Goal: Task Accomplishment & Management: Manage account settings

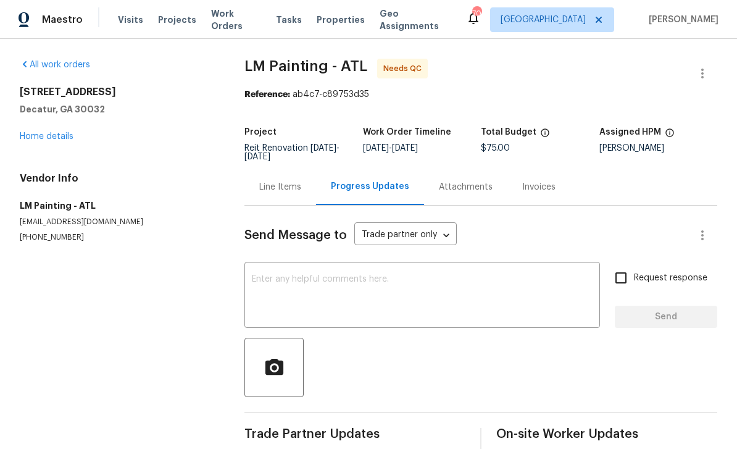
click at [216, 24] on span "Work Orders" at bounding box center [236, 19] width 50 height 25
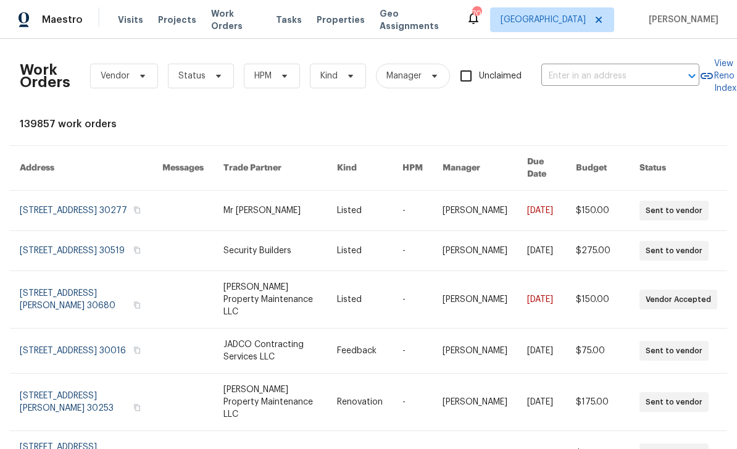
click at [602, 82] on input "text" at bounding box center [604, 76] width 124 height 19
type input "3517"
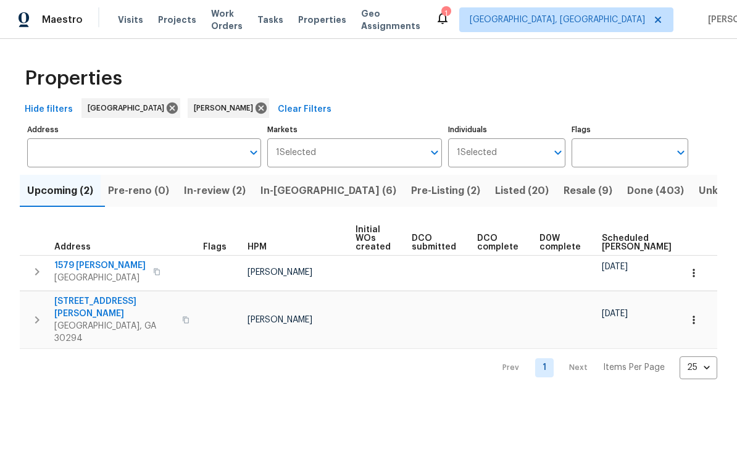
click at [301, 201] on button "In-[GEOGRAPHIC_DATA] (6)" at bounding box center [328, 191] width 151 height 32
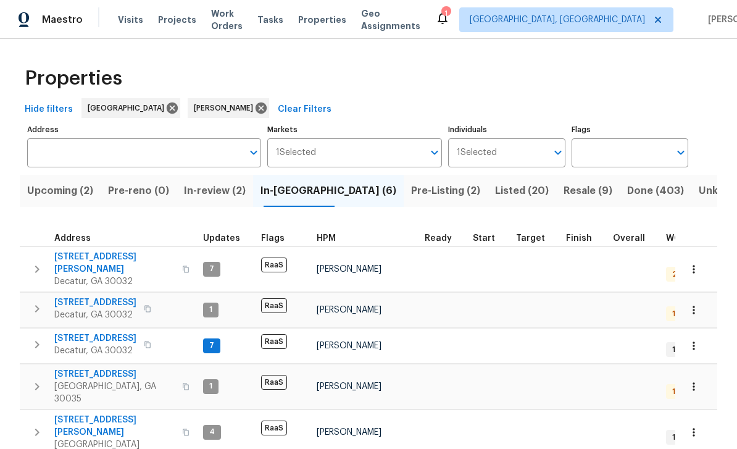
click at [73, 275] on span "Decatur, GA 30032" at bounding box center [114, 281] width 120 height 12
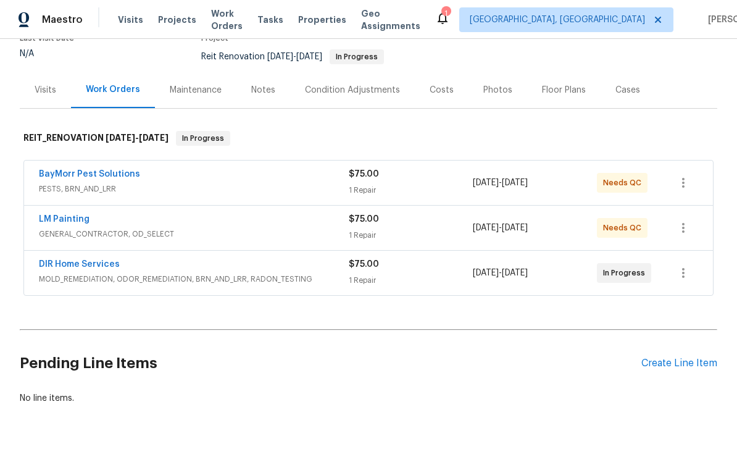
scroll to position [115, 0]
click at [54, 222] on link "LM Painting" at bounding box center [64, 220] width 51 height 9
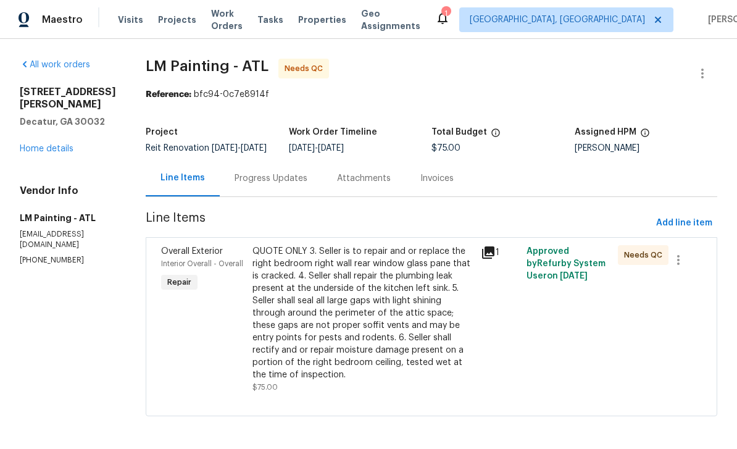
scroll to position [23, 0]
click at [322, 161] on div "Progress Updates" at bounding box center [271, 178] width 103 height 36
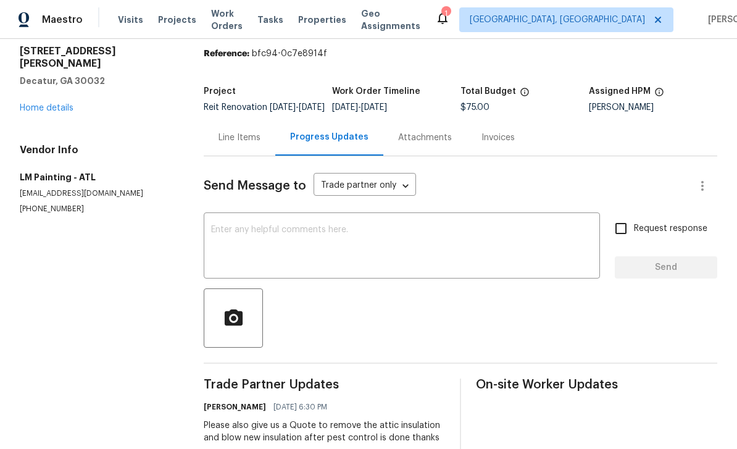
scroll to position [40, 0]
click at [38, 104] on link "Home details" at bounding box center [47, 108] width 54 height 9
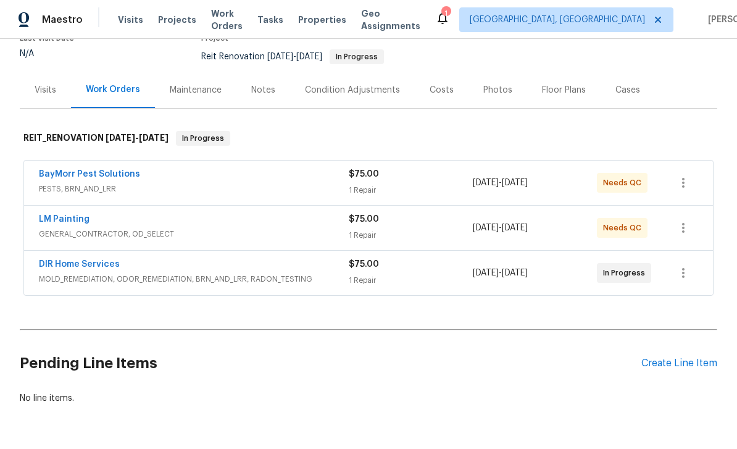
scroll to position [115, 0]
click at [51, 261] on link "DIR Home Services" at bounding box center [79, 265] width 81 height 9
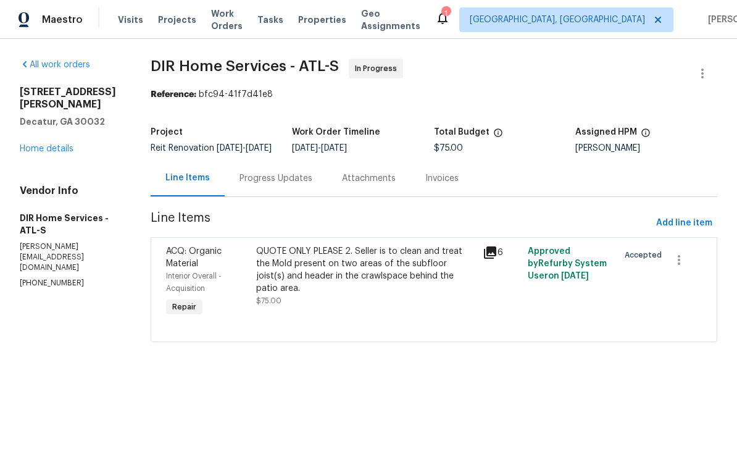
click at [306, 185] on div "Progress Updates" at bounding box center [276, 178] width 73 height 12
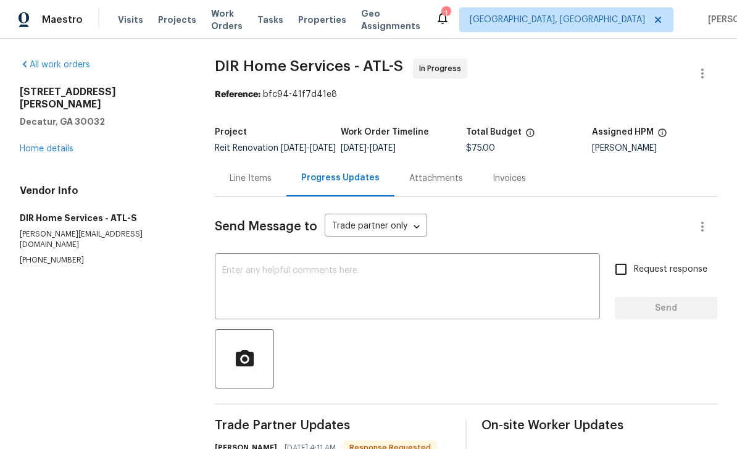
click at [259, 172] on div "Line Items" at bounding box center [251, 178] width 42 height 12
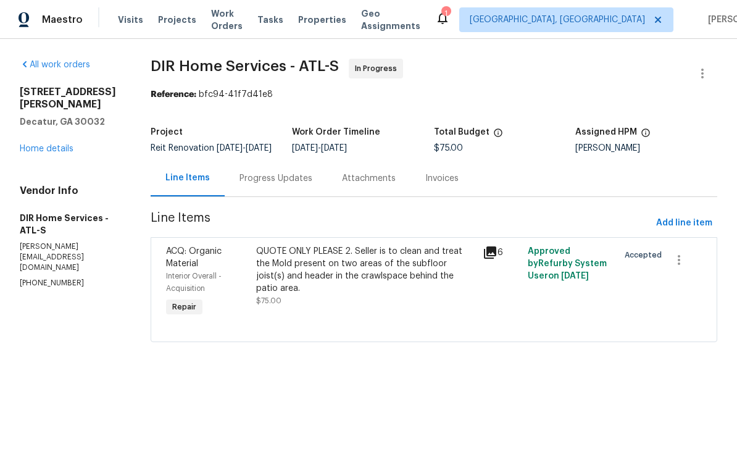
click at [291, 185] on div "Progress Updates" at bounding box center [276, 178] width 73 height 12
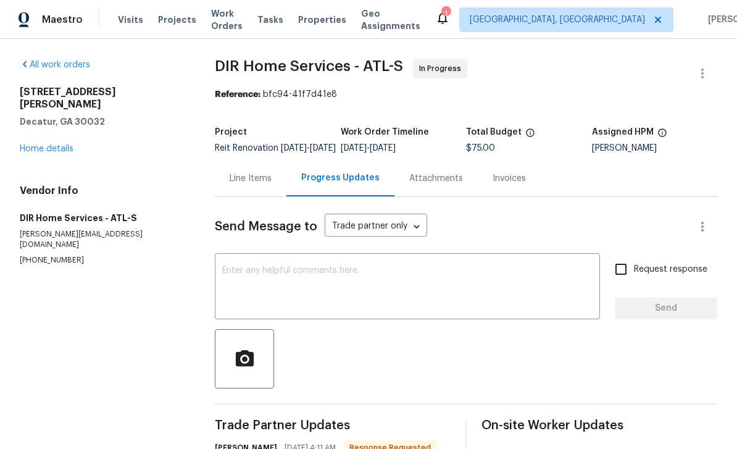
click at [421, 283] on textarea at bounding box center [407, 287] width 371 height 43
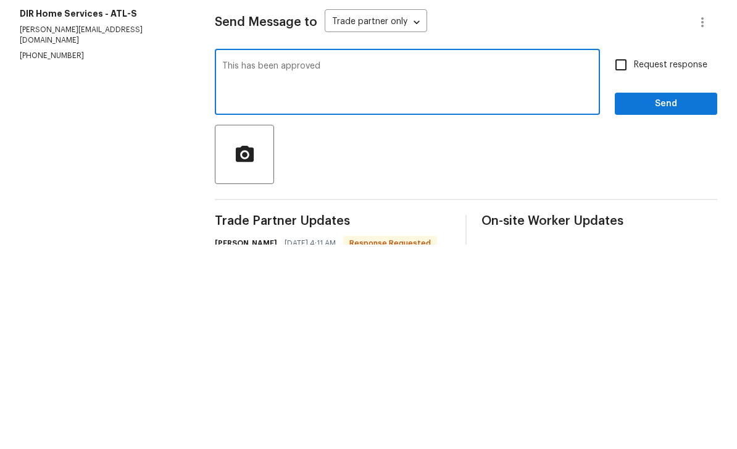
type textarea "This has been approved"
click at [625, 256] on input "Request response" at bounding box center [621, 269] width 26 height 26
checkbox input "true"
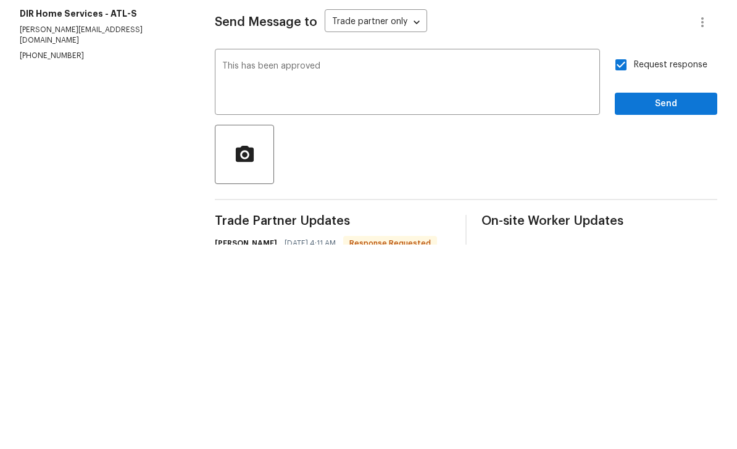
scroll to position [40, 0]
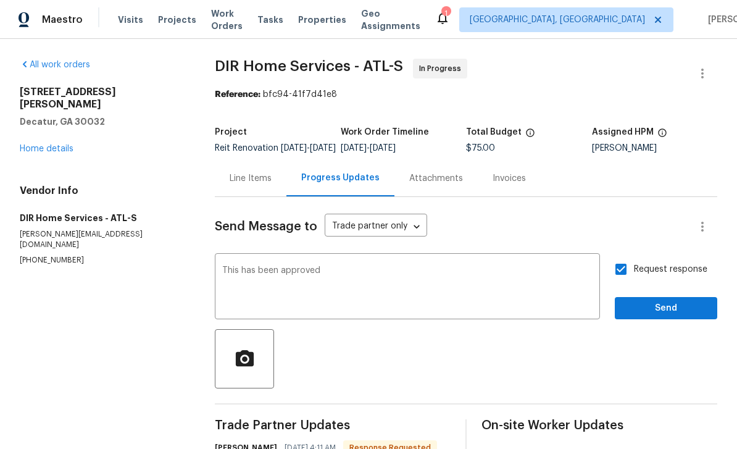
click at [514, 266] on textarea "This has been approved" at bounding box center [407, 287] width 371 height 43
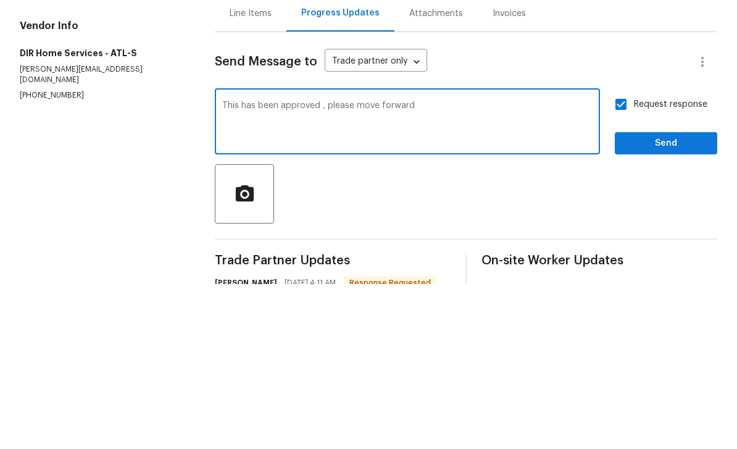
type textarea "This has been approved , please move forward"
click at [660, 301] on span "Send" at bounding box center [666, 308] width 83 height 15
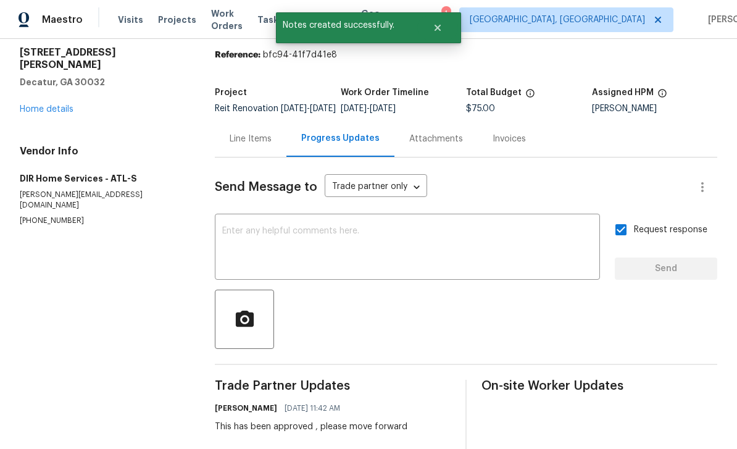
click at [243, 133] on div "Line Items" at bounding box center [251, 139] width 42 height 12
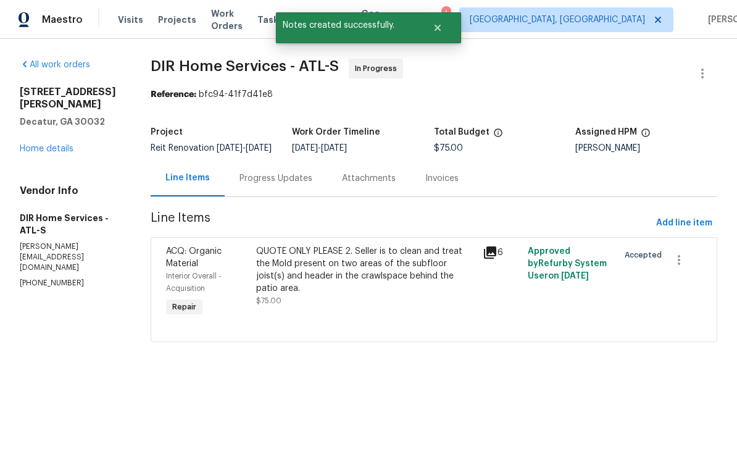
click at [435, 288] on div "QUOTE ONLY PLEASE 2. Seller is to clean and treat the Mold present on two areas…" at bounding box center [365, 269] width 219 height 49
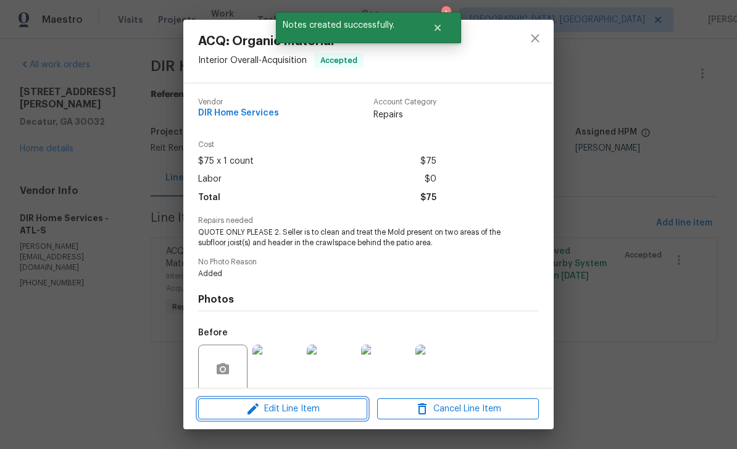
click at [336, 411] on span "Edit Line Item" at bounding box center [283, 408] width 162 height 15
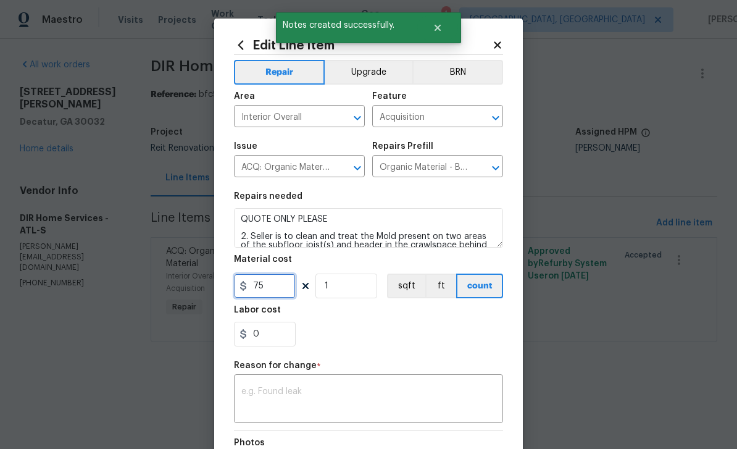
click at [279, 287] on input "75" at bounding box center [265, 286] width 62 height 25
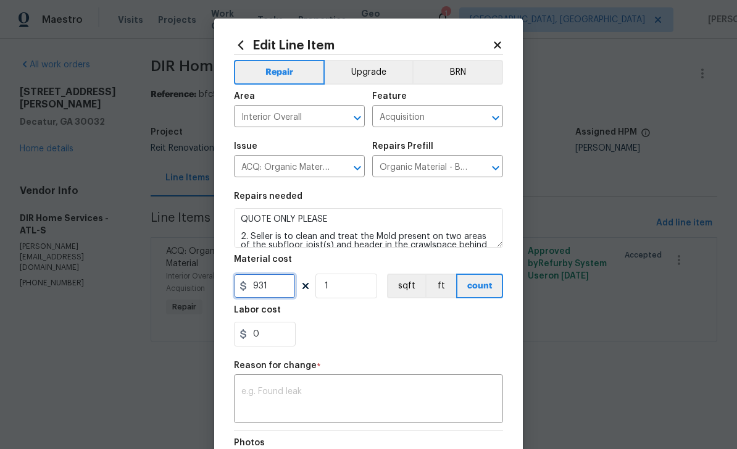
type input "931"
click at [455, 395] on textarea at bounding box center [368, 400] width 254 height 26
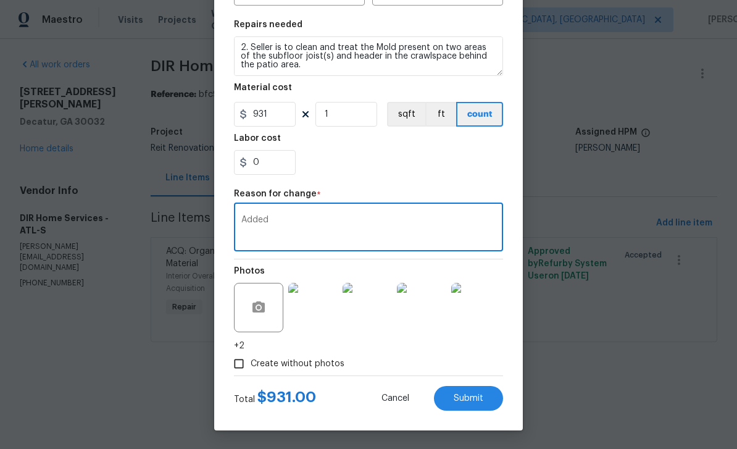
scroll to position [174, 0]
type textarea "Added"
click at [485, 401] on button "Submit" at bounding box center [468, 398] width 69 height 25
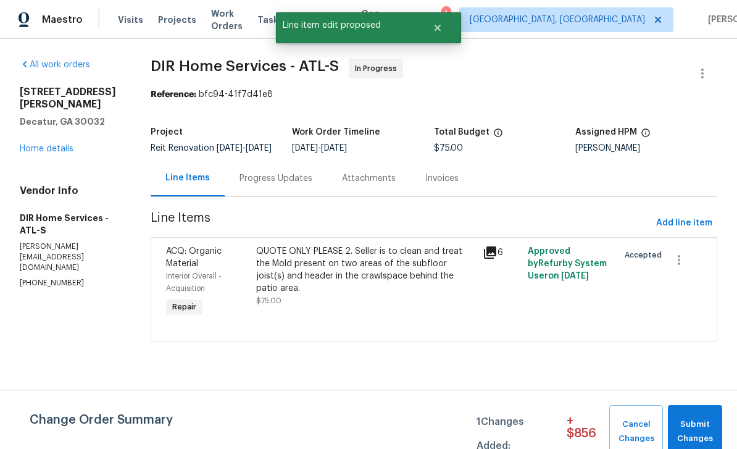
scroll to position [0, 0]
click at [701, 425] on span "Submit Changes" at bounding box center [695, 431] width 42 height 28
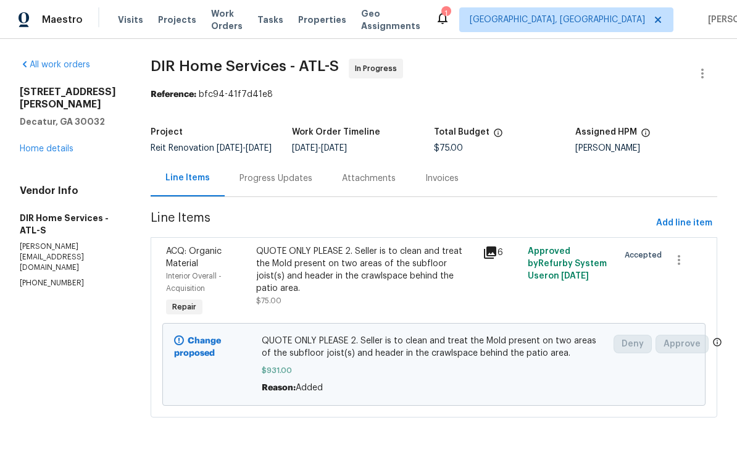
click at [41, 147] on div "All work orders [STREET_ADDRESS][PERSON_NAME][PERSON_NAME] Home details Vendor …" at bounding box center [70, 174] width 101 height 230
click at [36, 145] on link "Home details" at bounding box center [47, 149] width 54 height 9
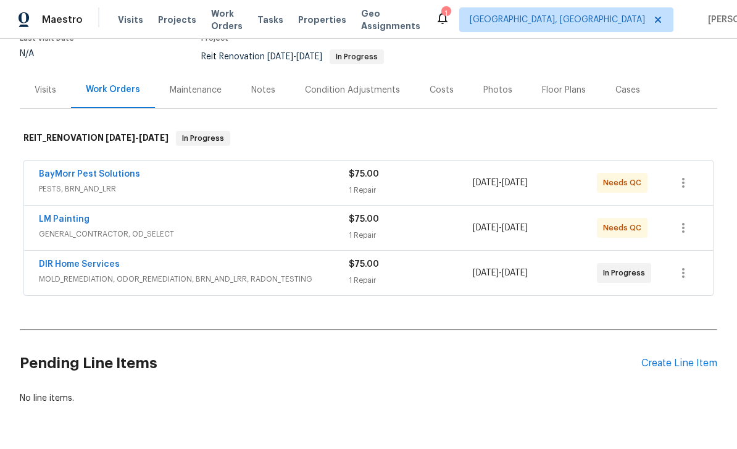
scroll to position [115, 0]
click at [66, 264] on link "DIR Home Services" at bounding box center [79, 265] width 81 height 9
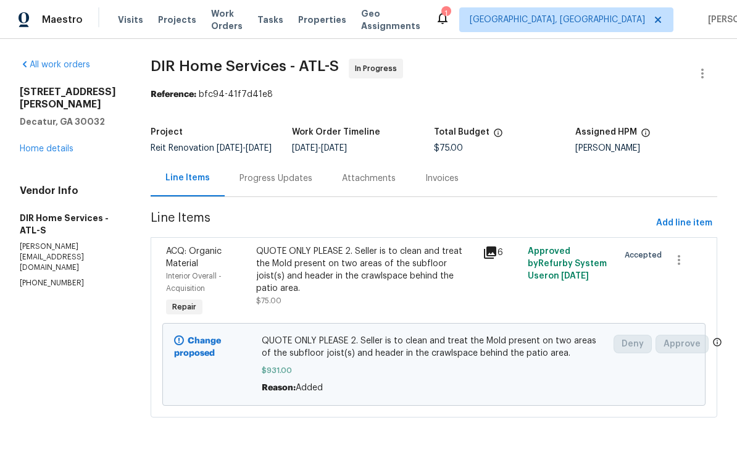
click at [43, 145] on link "Home details" at bounding box center [47, 149] width 54 height 9
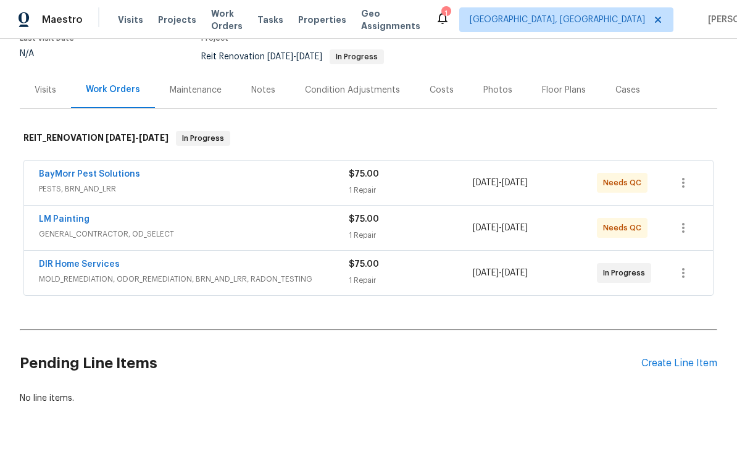
scroll to position [115, 0]
click at [54, 222] on link "LM Painting" at bounding box center [64, 220] width 51 height 9
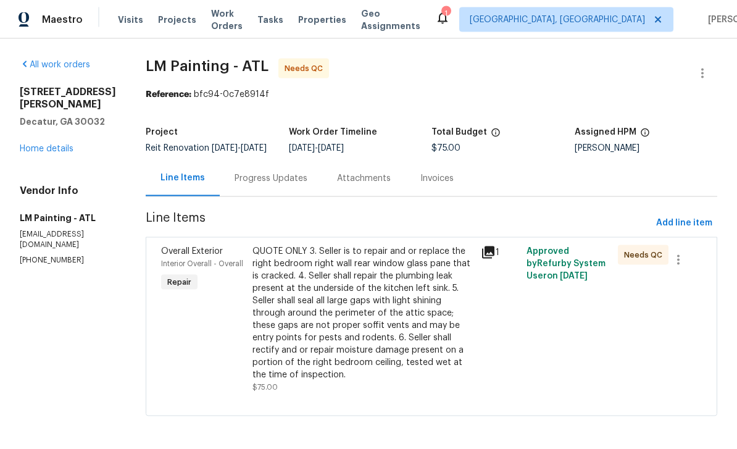
scroll to position [23, 0]
click at [683, 216] on span "Add line item" at bounding box center [684, 223] width 56 height 15
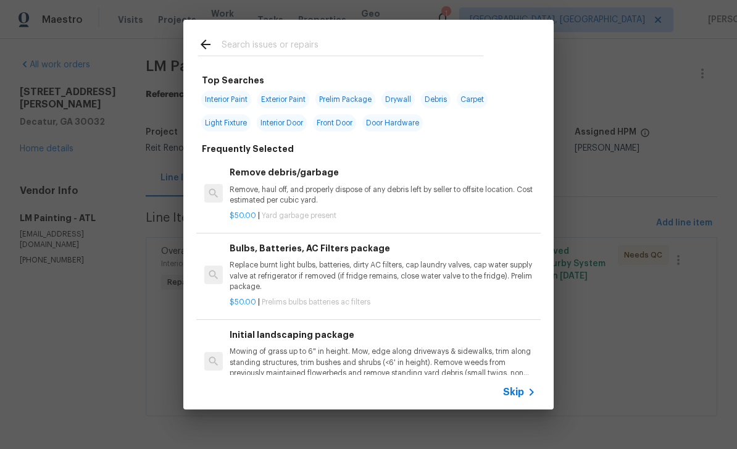
click at [209, 46] on icon at bounding box center [205, 44] width 15 height 15
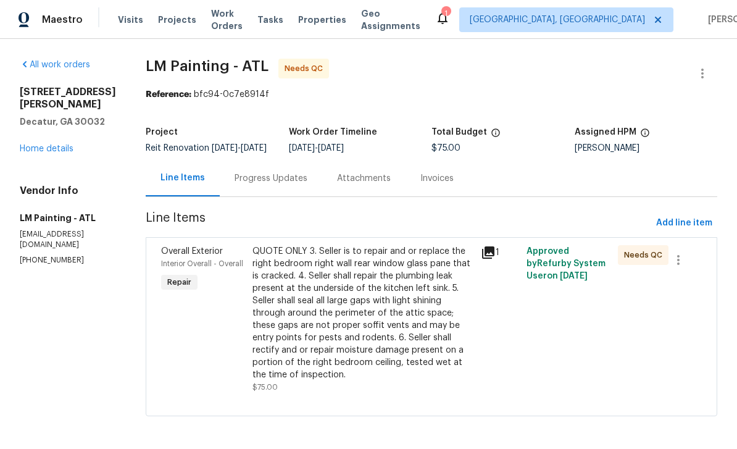
click at [600, 97] on section "LM Painting - ATL Needs QC Reference: bfc94-0c7e8914f Project Reit Renovation 8…" at bounding box center [432, 245] width 572 height 372
click at [693, 231] on span "Add line item" at bounding box center [684, 223] width 56 height 15
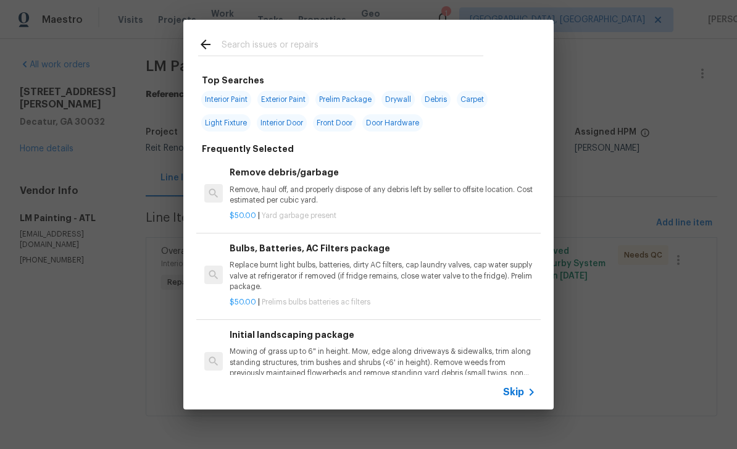
click at [360, 41] on input "text" at bounding box center [353, 46] width 262 height 19
type input "Inter"
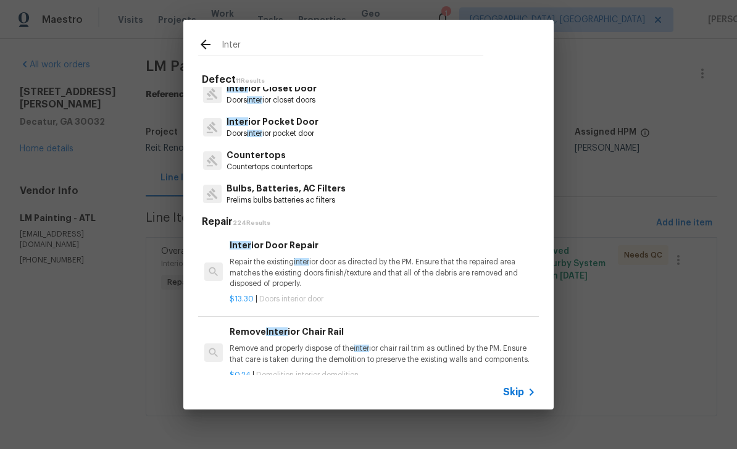
scroll to position [243, 0]
click at [516, 398] on span "Skip" at bounding box center [513, 392] width 21 height 12
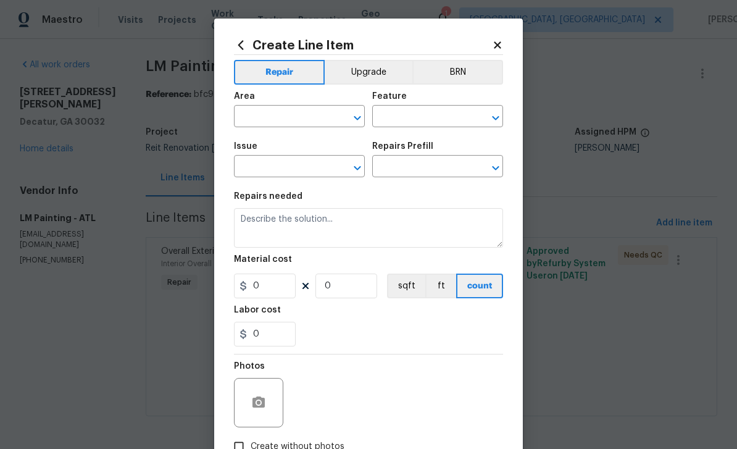
click at [332, 118] on div "​" at bounding box center [299, 117] width 131 height 19
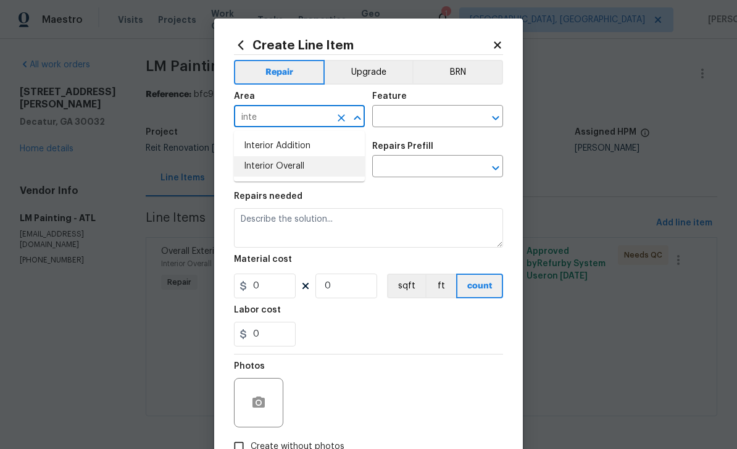
click at [319, 162] on li "Interior Overall" at bounding box center [299, 166] width 131 height 20
type input "Interior Overall"
click at [419, 119] on input "text" at bounding box center [420, 117] width 96 height 19
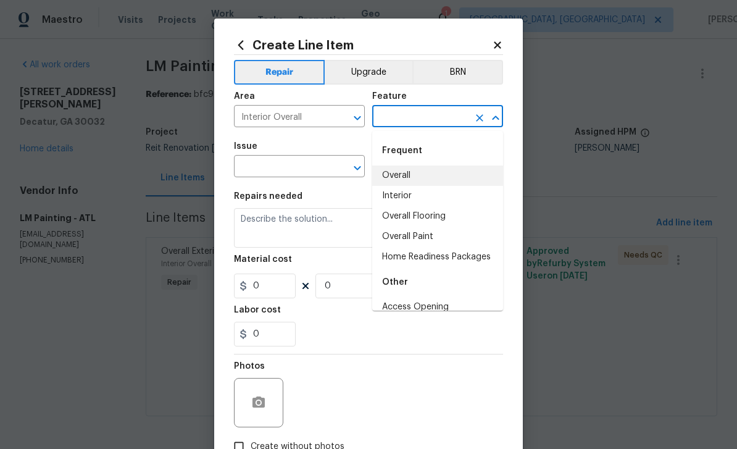
click at [433, 173] on li "Overall" at bounding box center [437, 175] width 131 height 20
type input "Overall"
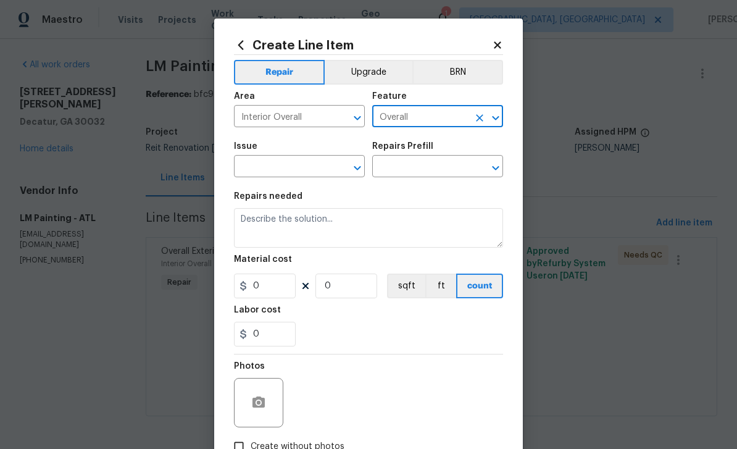
click at [330, 172] on input "text" at bounding box center [282, 167] width 96 height 19
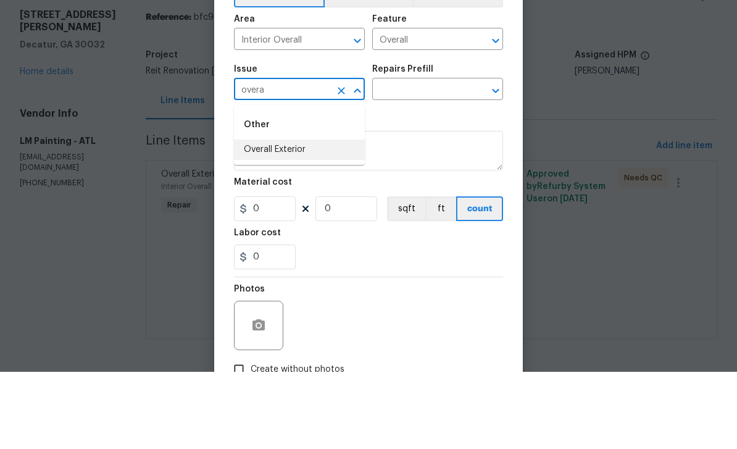
click at [324, 217] on li "Overall Exterior" at bounding box center [299, 227] width 131 height 20
type input "Overall Exterior"
click at [430, 158] on input "text" at bounding box center [420, 167] width 96 height 19
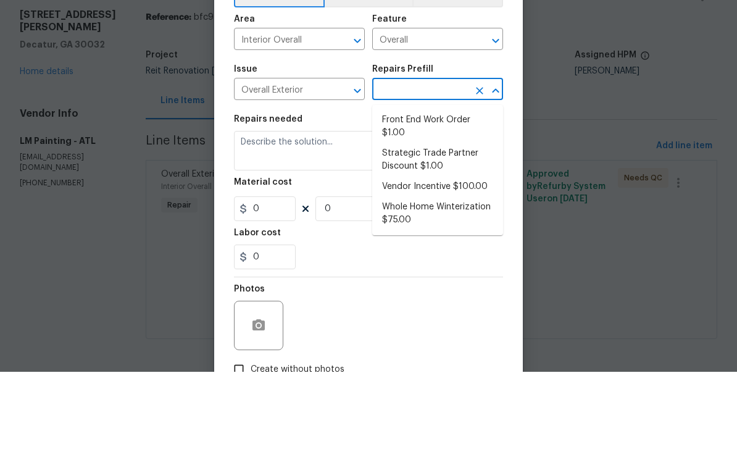
click at [474, 187] on li "Front End Work Order $1.00" at bounding box center [437, 203] width 131 height 33
type input "Front End Work Order $1.00"
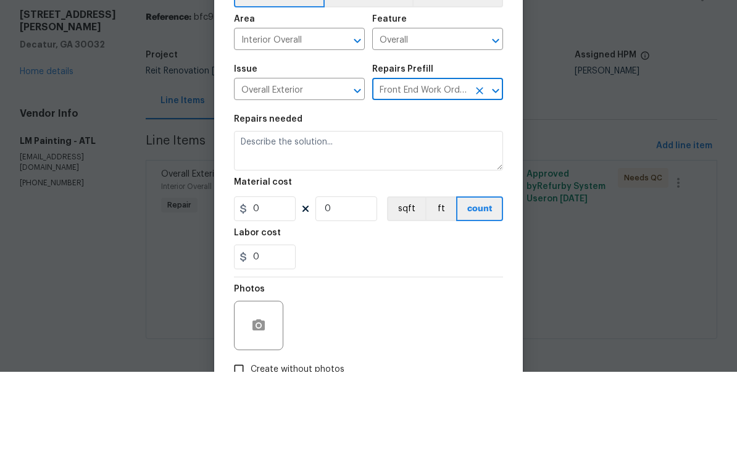
type textarea "Placeholder line item for the creation of front end work orders."
type input "1"
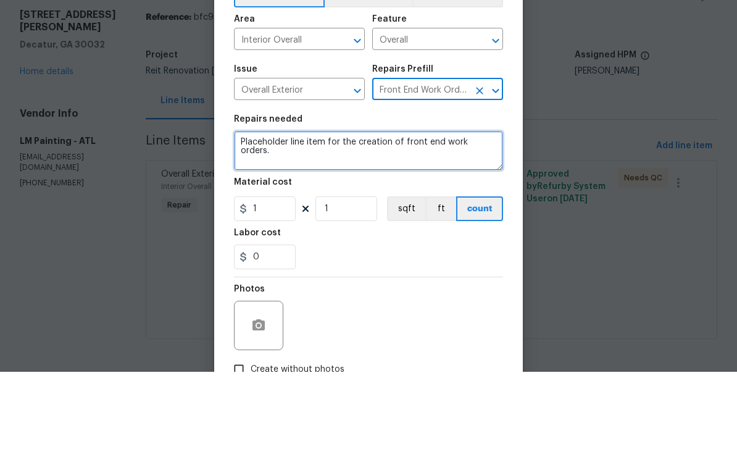
click at [493, 208] on textarea "Placeholder line item for the creation of front end work orders." at bounding box center [368, 228] width 269 height 40
click at [492, 208] on textarea "Placeholder line item for the creation of front end work orders." at bounding box center [368, 228] width 269 height 40
click at [485, 208] on textarea "Placeholder line item for the creation of front end work orders." at bounding box center [368, 228] width 269 height 40
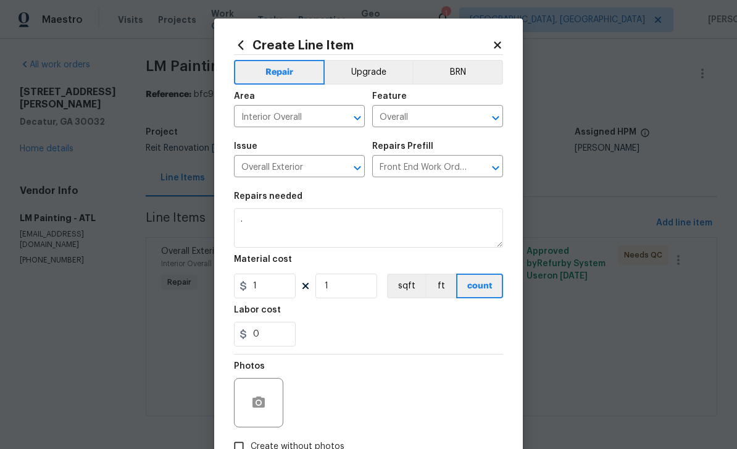
scroll to position [0, 0]
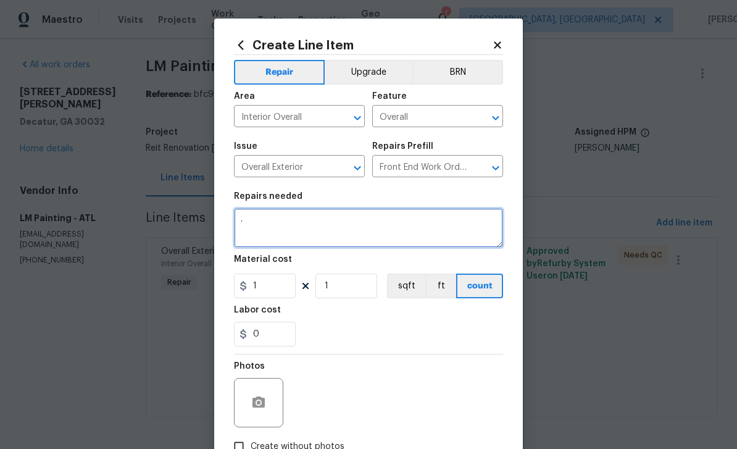
click at [410, 224] on textarea "." at bounding box center [368, 228] width 269 height 40
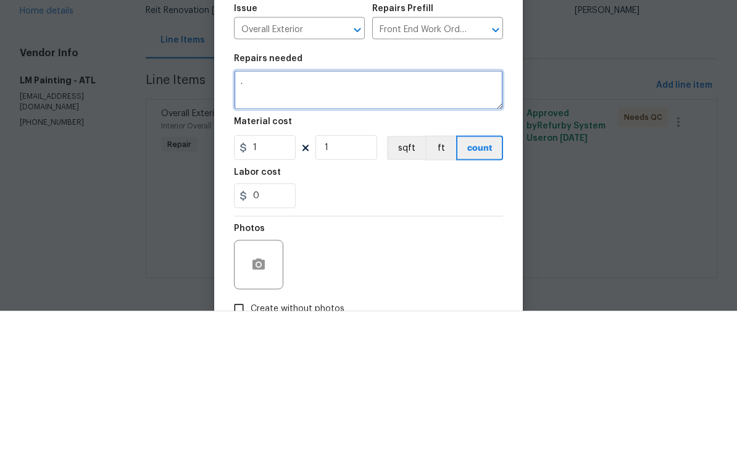
click at [277, 208] on textarea "." at bounding box center [368, 228] width 269 height 40
paste textarea "Item 3: Window Glass Pane - Right Bedroom, Rear Wall Inspection Comment: Seller…"
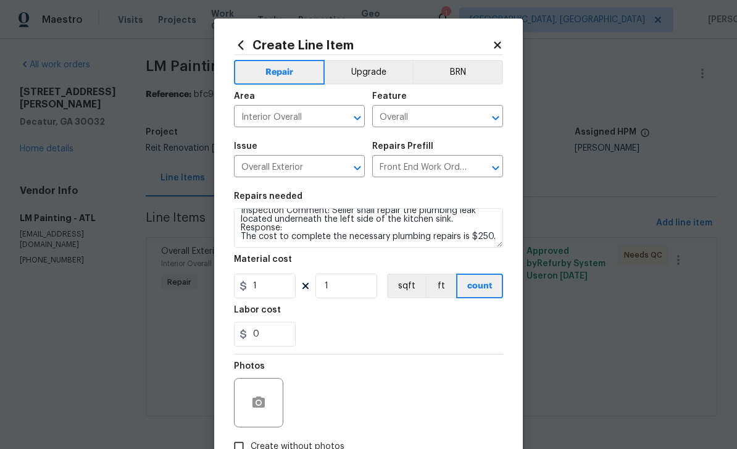
scroll to position [86, 0]
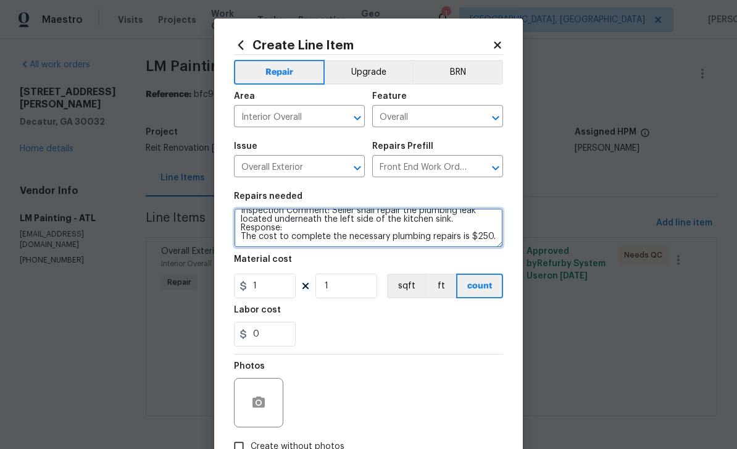
click at [489, 232] on textarea ". Item 3: Window Glass Pane - Right Bedroom, Rear Wall Inspection Comment: Sell…" at bounding box center [368, 228] width 269 height 40
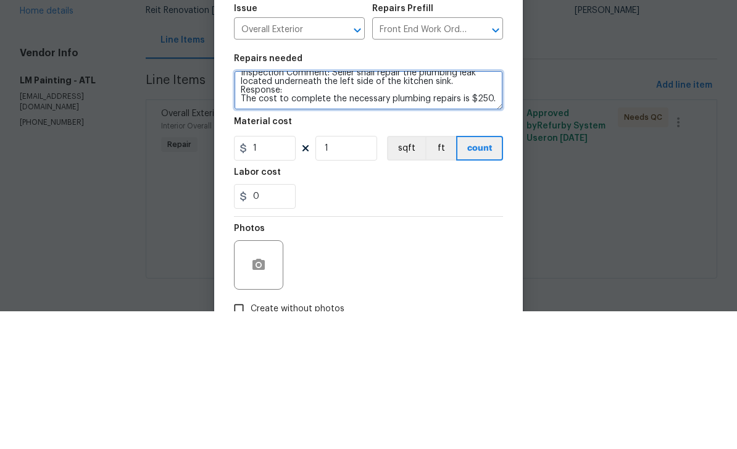
scroll to position [0, 0]
click at [272, 208] on textarea ". Item 3: Window Glass Pane - Right Bedroom, Rear Wall Inspection Comment: Sell…" at bounding box center [368, 228] width 269 height 40
paste textarea "Item 6: Moisture Damage - Right Bedroom Ceiling Inspection Comment: Seller shal…"
type textarea ". Item 3: Window Glass Pane - Right Bedroom, Rear Wall Inspection Comment: Sell…"
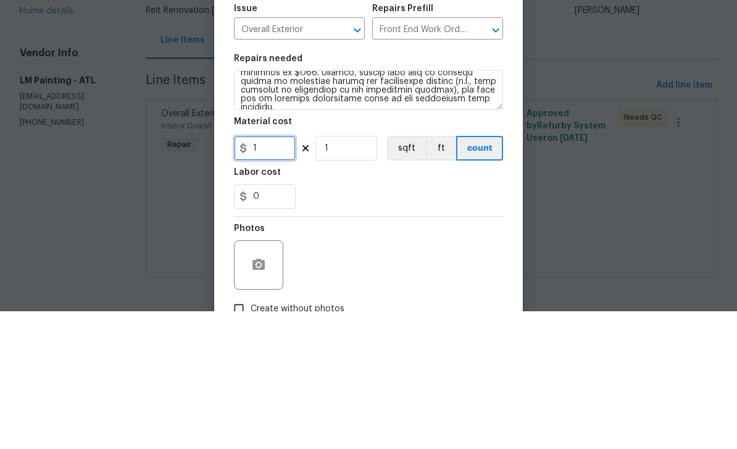
click at [290, 274] on input "1" at bounding box center [265, 286] width 62 height 25
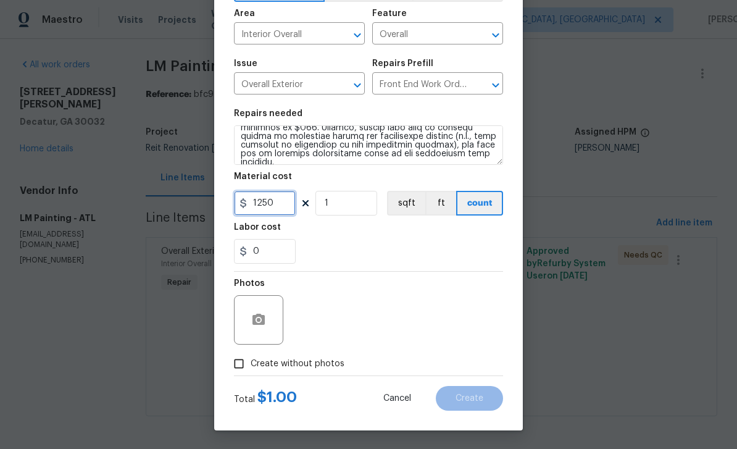
scroll to position [85, 0]
type input "1250"
click at [234, 364] on input "Create without photos" at bounding box center [238, 363] width 23 height 23
checkbox input "true"
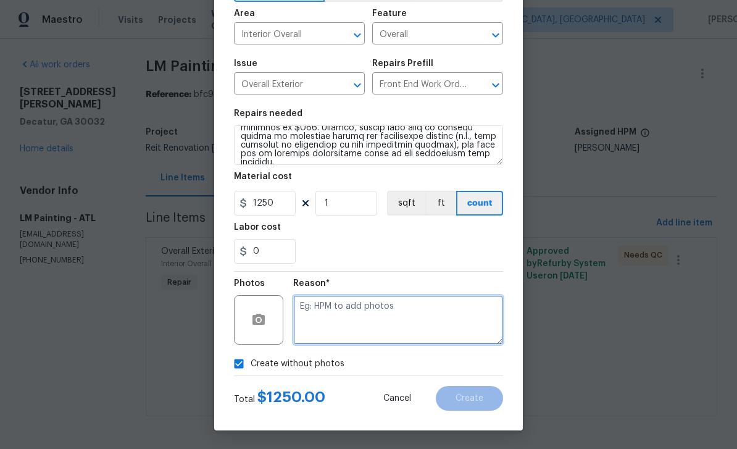
click at [351, 331] on textarea at bounding box center [398, 319] width 210 height 49
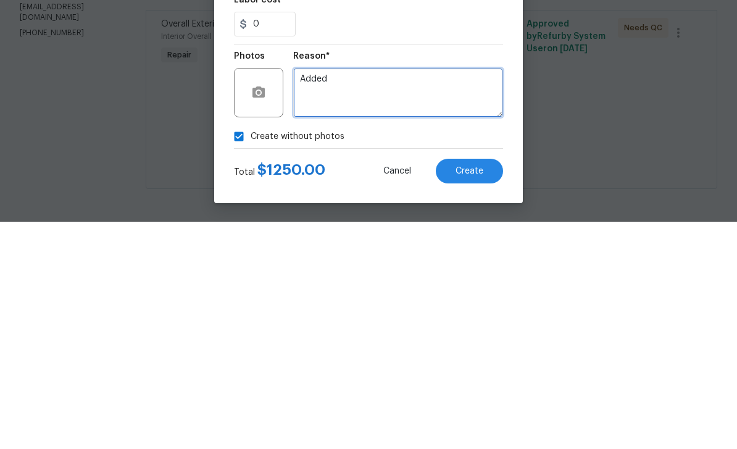
type textarea "Added"
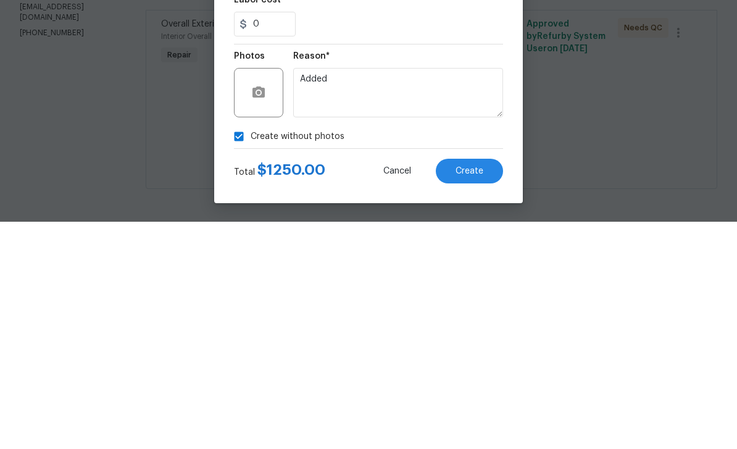
click at [496, 386] on button "Create" at bounding box center [469, 398] width 67 height 25
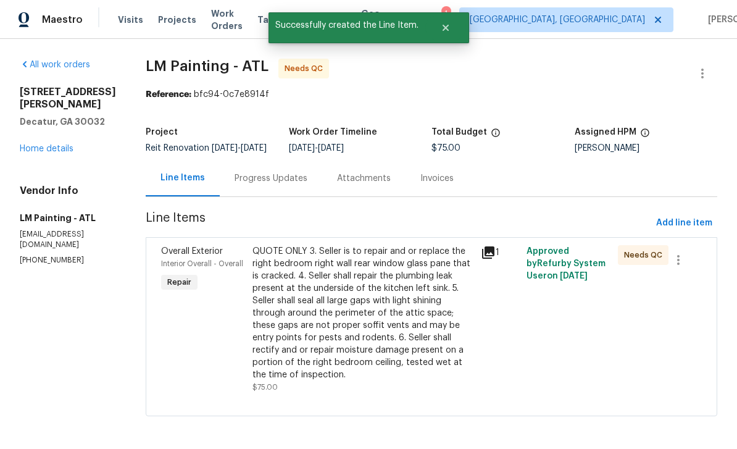
scroll to position [0, 0]
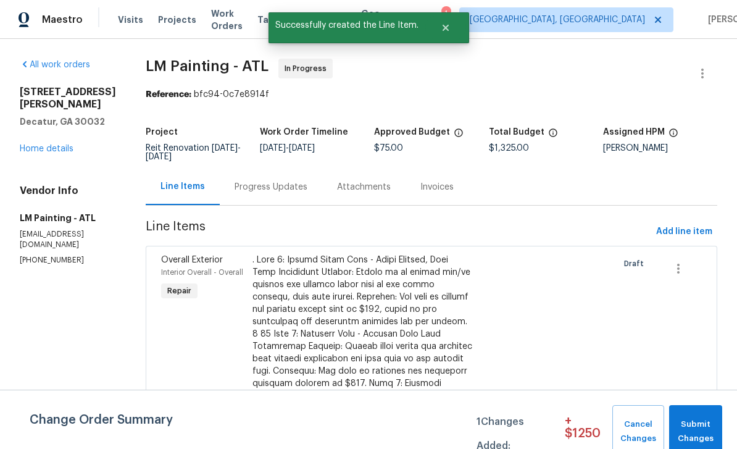
click at [700, 428] on span "Submit Changes" at bounding box center [696, 431] width 41 height 28
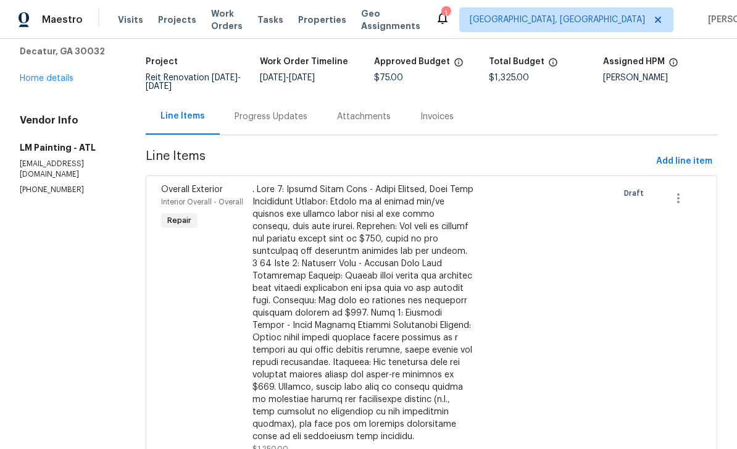
scroll to position [70, 0]
click at [41, 75] on link "Home details" at bounding box center [47, 79] width 54 height 9
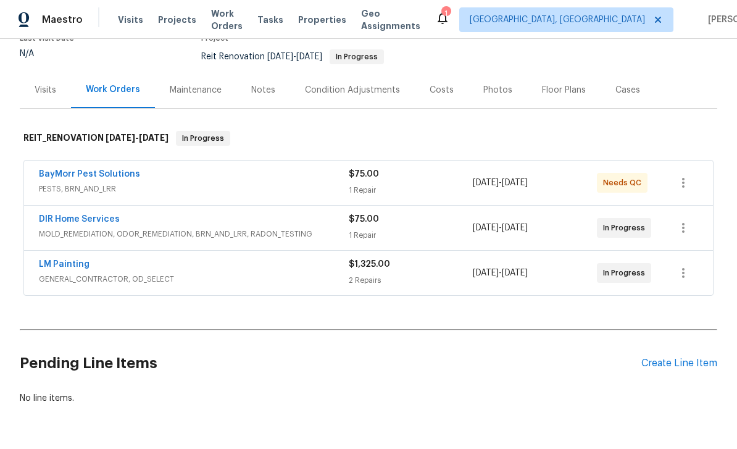
scroll to position [115, 0]
click at [57, 267] on link "LM Painting" at bounding box center [64, 265] width 51 height 9
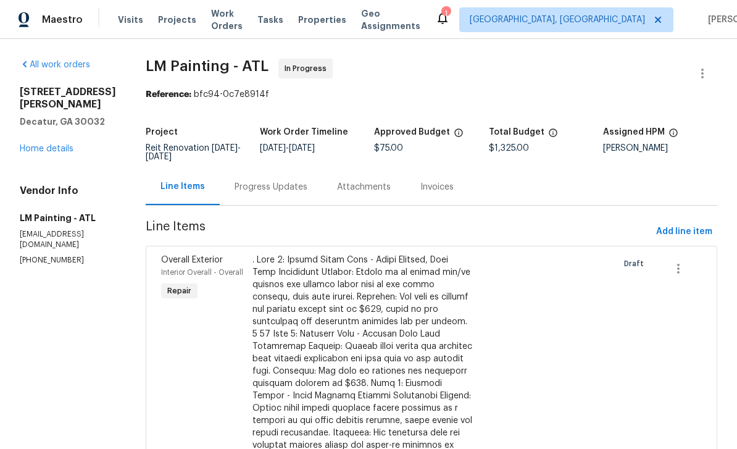
click at [43, 145] on link "Home details" at bounding box center [47, 149] width 54 height 9
